Goal: Use online tool/utility: Use online tool/utility

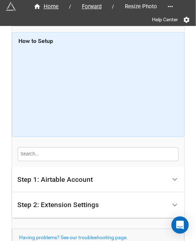
scroll to position [35, 0]
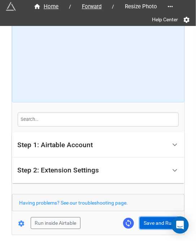
click at [147, 227] on button "Save and Run" at bounding box center [159, 223] width 39 height 12
drag, startPoint x: 158, startPoint y: 223, endPoint x: 163, endPoint y: 218, distance: 7.2
click at [158, 223] on button "Save and Run" at bounding box center [159, 223] width 39 height 12
drag, startPoint x: 151, startPoint y: 235, endPoint x: 151, endPoint y: 231, distance: 4.0
click at [151, 235] on div "Home / Forward / Resize Photo Help Center How to Setup Step 1: Airtable Account…" at bounding box center [98, 118] width 173 height 306
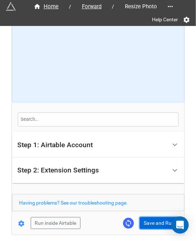
click at [150, 217] on button "Save and Run" at bounding box center [159, 223] width 39 height 12
click at [147, 222] on button "Save and Run" at bounding box center [159, 223] width 39 height 12
click at [152, 230] on div "Home / Forward / Resize Photo Help Center How to Setup Step 1: Airtable Account…" at bounding box center [98, 114] width 173 height 244
click at [152, 227] on button "Save and Run" at bounding box center [159, 223] width 39 height 12
click at [147, 218] on button "Save and Run" at bounding box center [159, 223] width 39 height 12
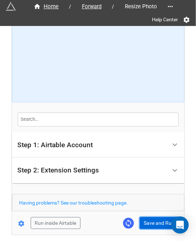
click at [142, 217] on button "Save and Run" at bounding box center [159, 223] width 39 height 12
click at [149, 218] on button "Save and Run" at bounding box center [159, 223] width 39 height 12
click at [145, 225] on button "Save and Run" at bounding box center [159, 223] width 39 height 12
click at [157, 225] on button "Save and Run" at bounding box center [159, 223] width 39 height 12
click at [150, 220] on button "Save and Run" at bounding box center [159, 223] width 39 height 12
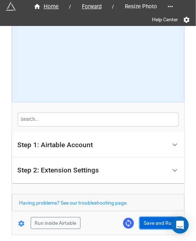
click at [143, 220] on button "Save and Run" at bounding box center [159, 223] width 39 height 12
drag, startPoint x: 156, startPoint y: 223, endPoint x: 190, endPoint y: 198, distance: 42.1
click at [156, 223] on button "Save and Run" at bounding box center [159, 223] width 39 height 12
drag, startPoint x: 159, startPoint y: 220, endPoint x: 191, endPoint y: 201, distance: 36.8
click at [160, 219] on button "Save and Run" at bounding box center [159, 223] width 39 height 12
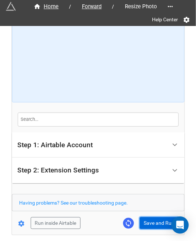
click at [146, 219] on button "Save and Run" at bounding box center [159, 223] width 39 height 12
click at [151, 224] on button "Save and Run" at bounding box center [159, 223] width 39 height 12
click at [158, 224] on button "Save and Run" at bounding box center [159, 223] width 39 height 12
click at [152, 226] on button "Save and Run" at bounding box center [159, 223] width 39 height 12
click at [160, 219] on button "Save and Run" at bounding box center [159, 223] width 39 height 12
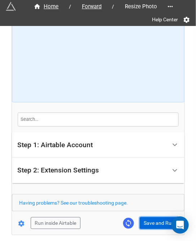
click at [151, 226] on button "Save and Run" at bounding box center [159, 223] width 39 height 12
